Goal: Transaction & Acquisition: Purchase product/service

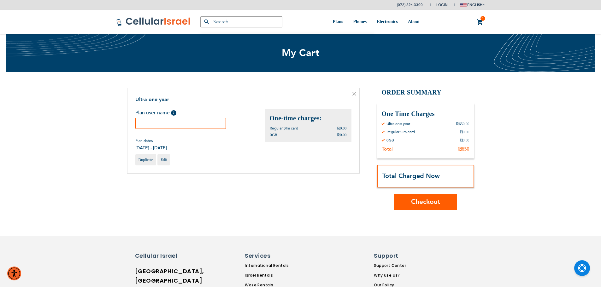
click at [191, 126] on input "text" at bounding box center [180, 123] width 91 height 11
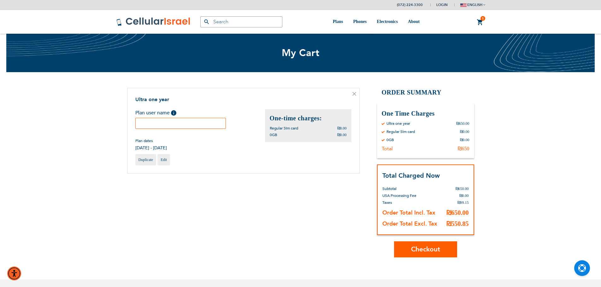
click at [155, 126] on input "text" at bounding box center [180, 123] width 91 height 11
paste input "[PERSON_NAME]"
type input "[PERSON_NAME]"
click at [424, 252] on span "Checkout" at bounding box center [425, 249] width 29 height 9
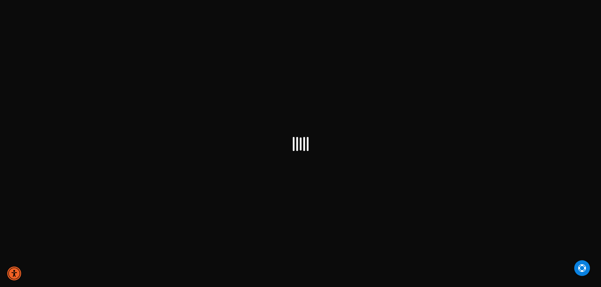
select select "IL"
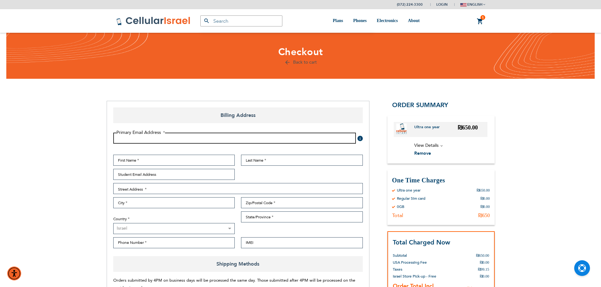
click at [231, 139] on input "Email Address" at bounding box center [234, 138] width 243 height 11
click at [191, 140] on input "Email Address" at bounding box center [234, 138] width 243 height 11
paste input "t487800@gmail.com"
type input "t487800@gmail.com"
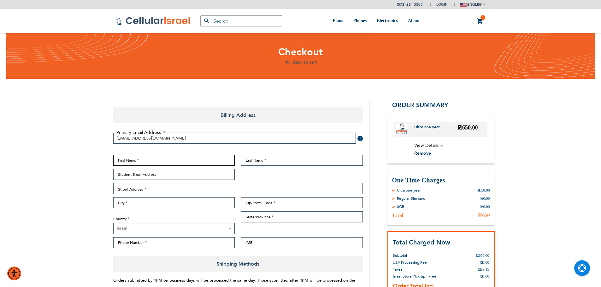
drag, startPoint x: 191, startPoint y: 165, endPoint x: 186, endPoint y: 154, distance: 12.5
click at [191, 165] on input "First Name" at bounding box center [174, 160] width 122 height 11
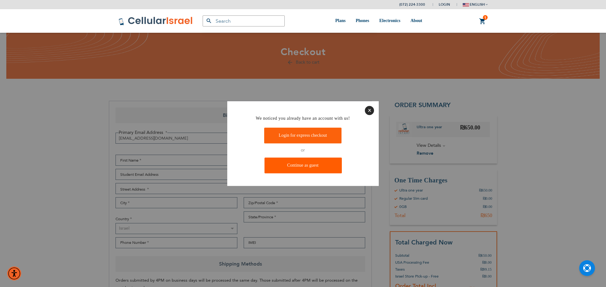
drag, startPoint x: 298, startPoint y: 167, endPoint x: 269, endPoint y: 173, distance: 29.3
click at [298, 167] on link "Continue as guest" at bounding box center [302, 166] width 77 height 16
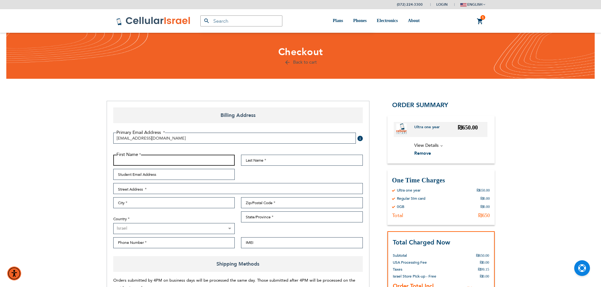
click at [171, 160] on input "First Name" at bounding box center [174, 160] width 122 height 11
paste input "חיים ברוך"
type input "חיים ברוך"
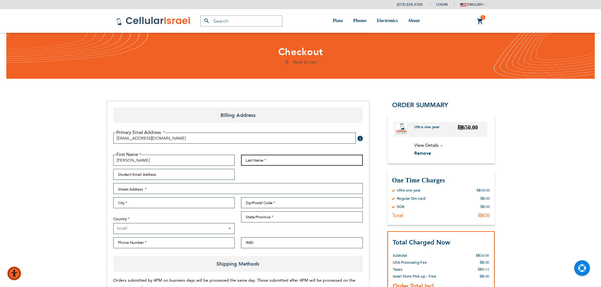
click at [292, 162] on input "Last Name" at bounding box center [302, 160] width 122 height 11
paste input "צינוירט"
type input "צינוירט"
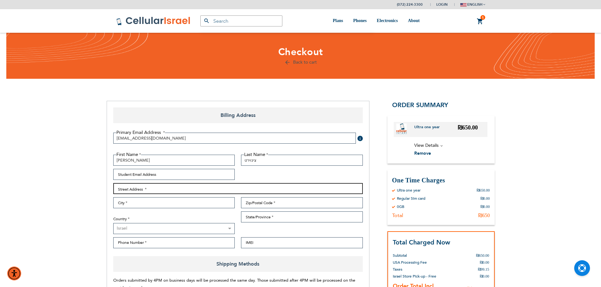
drag, startPoint x: 180, startPoint y: 192, endPoint x: 176, endPoint y: 196, distance: 5.8
click at [176, 196] on div "First Name חיים ברוך Last Name צינוירט Student Email Address Street Address Str…" at bounding box center [238, 203] width 256 height 97
paste input "Chafetz Chaim 51"
type input "Chafetz Chaim 51"
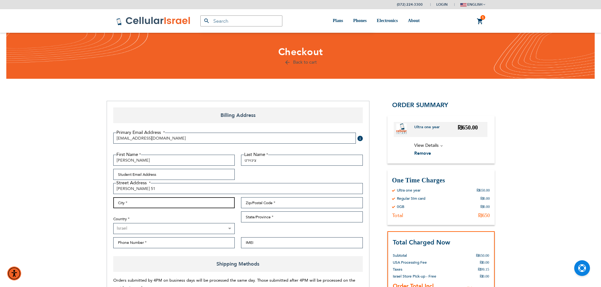
drag, startPoint x: 159, startPoint y: 207, endPoint x: 157, endPoint y: 203, distance: 4.8
click at [159, 207] on input "City" at bounding box center [174, 203] width 122 height 11
type input "Jerusalem"
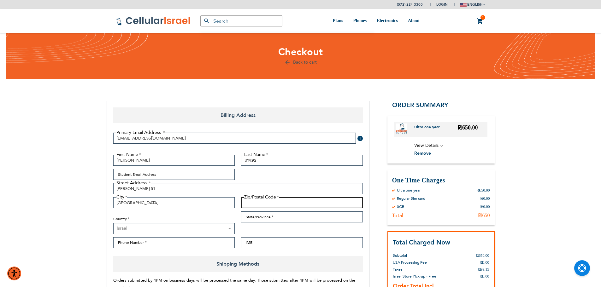
click at [336, 207] on input "Zip/Postal Code" at bounding box center [302, 203] width 122 height 11
type input "9445820"
click at [181, 243] on input "Phone Number" at bounding box center [174, 243] width 122 height 11
paste input "0527664878"
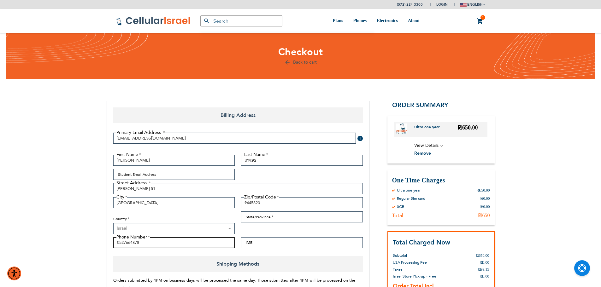
type input "0527664878"
click at [269, 246] on input "IMEI" at bounding box center [302, 243] width 122 height 11
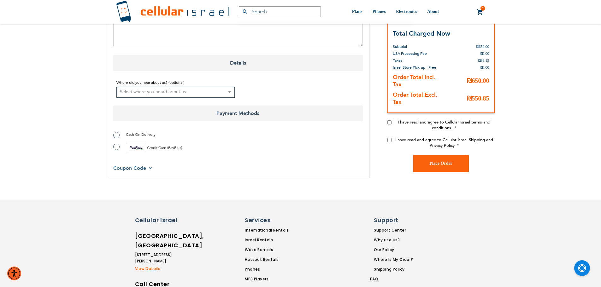
scroll to position [410, 0]
type input "358291740533511"
click at [146, 131] on label "Cash On Delivery" at bounding box center [134, 134] width 42 height 6
radio input "true"
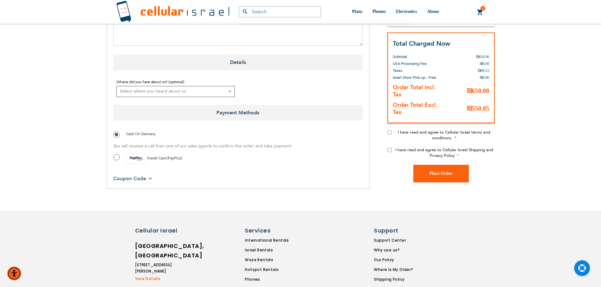
drag, startPoint x: 157, startPoint y: 93, endPoint x: 157, endPoint y: 97, distance: 3.8
click at [157, 93] on select "Select where you heard about us Existing Customer Friend Other School/Group BP …" at bounding box center [175, 91] width 119 height 11
select select "1"
click at [116, 86] on select "Select where you heard about us Existing Customer Friend Other School/Group BP …" at bounding box center [175, 91] width 119 height 11
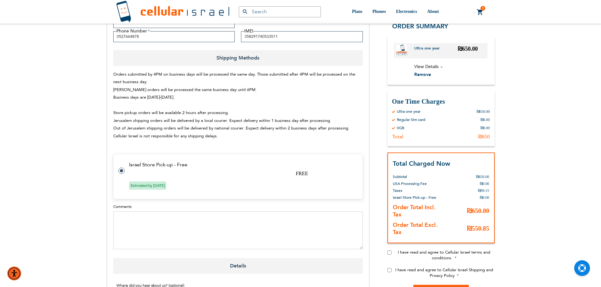
scroll to position [158, 0]
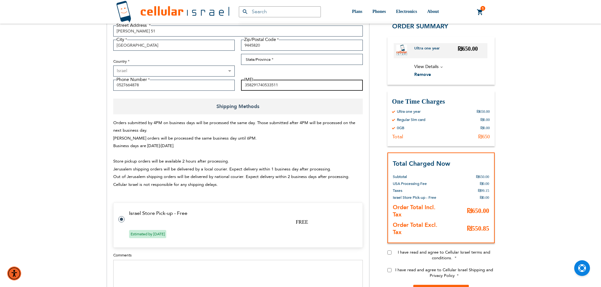
click at [275, 86] on input "358291740533511" at bounding box center [302, 85] width 122 height 11
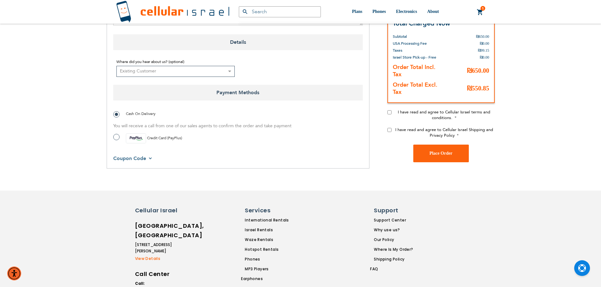
scroll to position [465, 0]
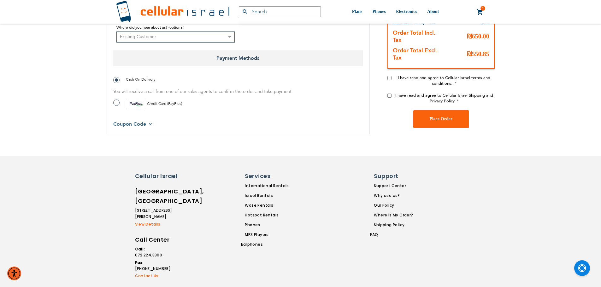
drag, startPoint x: 389, startPoint y: 77, endPoint x: 391, endPoint y: 87, distance: 10.5
click at [390, 82] on div "I have read and agree to Cellular Israel terms and conditions." at bounding box center [441, 84] width 107 height 18
click at [389, 97] on input "I have read and agree to Cellular Israel Shipping and Privacy Policy" at bounding box center [390, 96] width 4 height 4
checkbox input "true"
click at [390, 78] on input "I have read and agree to Cellular Israel terms and conditions." at bounding box center [390, 78] width 4 height 4
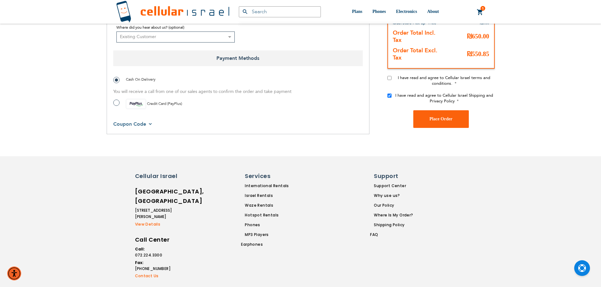
checkbox input "true"
click at [443, 123] on button "Place Order" at bounding box center [441, 119] width 56 height 18
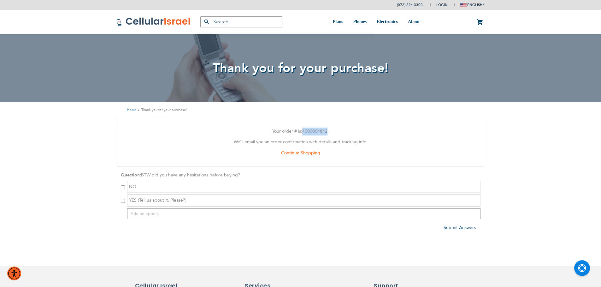
drag, startPoint x: 327, startPoint y: 131, endPoint x: 304, endPoint y: 133, distance: 23.8
click at [304, 133] on span "4000004842" at bounding box center [314, 131] width 25 height 6
copy span "4000004842"
